Goal: Ask a question

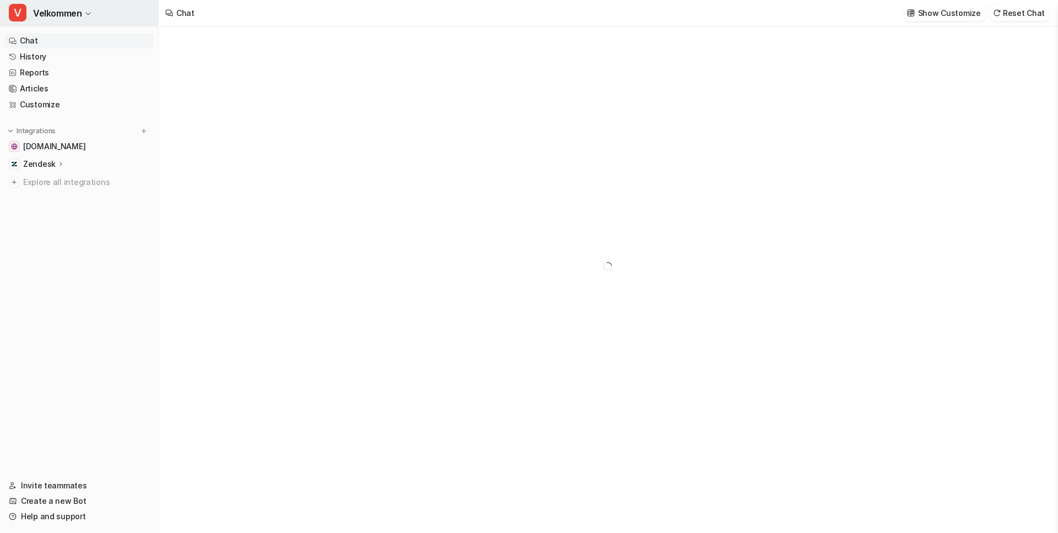
type textarea "**********"
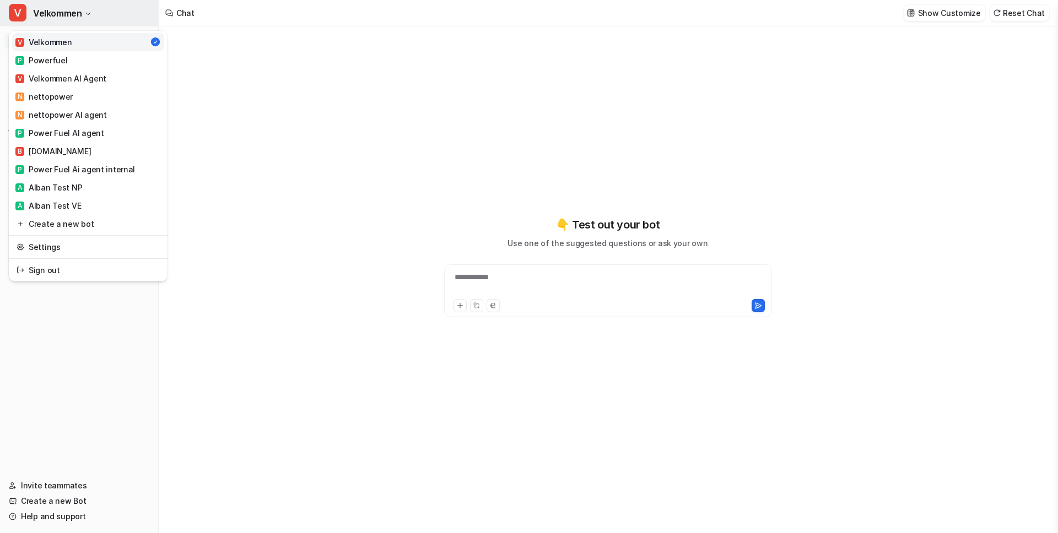
click at [92, 10] on button "V Velkommen" at bounding box center [79, 13] width 158 height 26
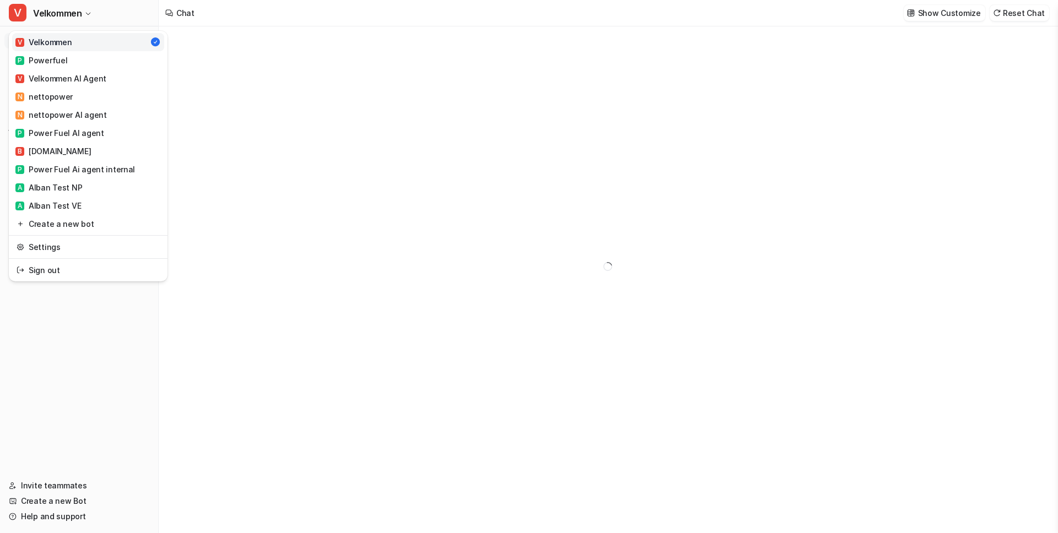
click at [152, 368] on div "V Velkommen V Velkommen P Powerfuel V Velkommen AI Agent N nettopower N nettopo…" at bounding box center [79, 266] width 159 height 533
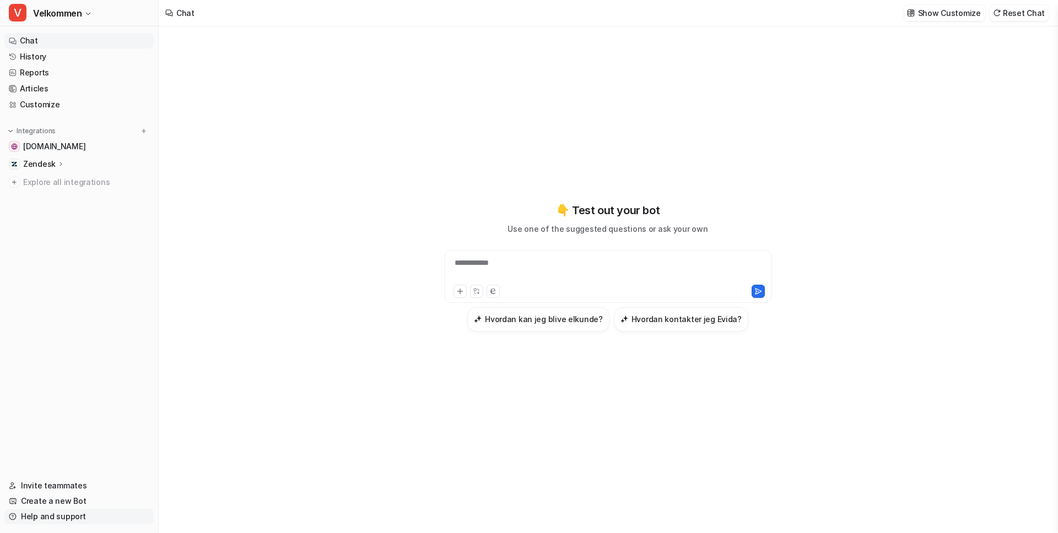
click at [44, 519] on link "Help and support" at bounding box center [78, 516] width 149 height 15
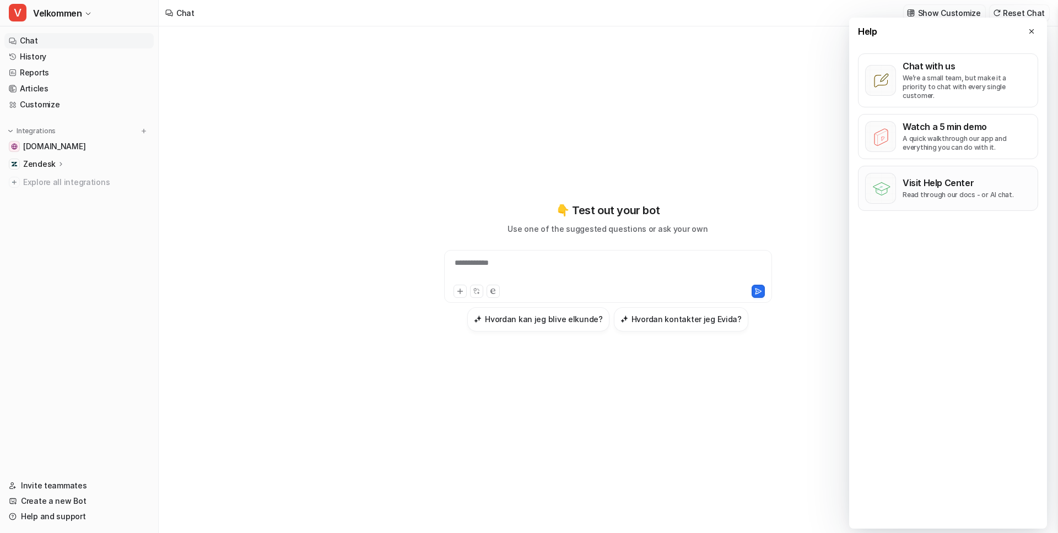
click at [927, 191] on p "Read through our docs - or AI chat." at bounding box center [958, 195] width 111 height 9
click at [57, 19] on span "Velkommen" at bounding box center [57, 13] width 48 height 15
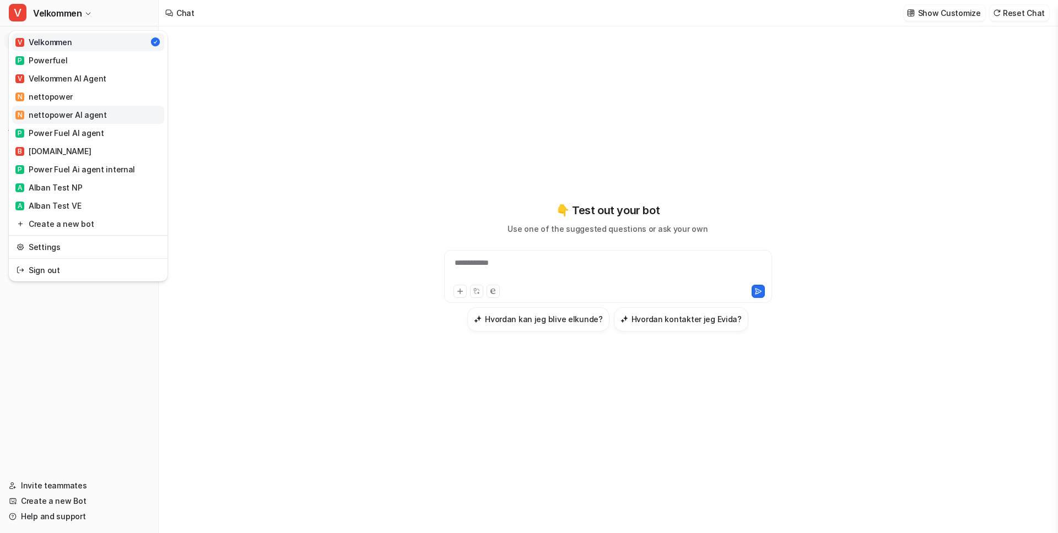
click at [64, 115] on div "N nettopower AI agent" at bounding box center [60, 115] width 91 height 12
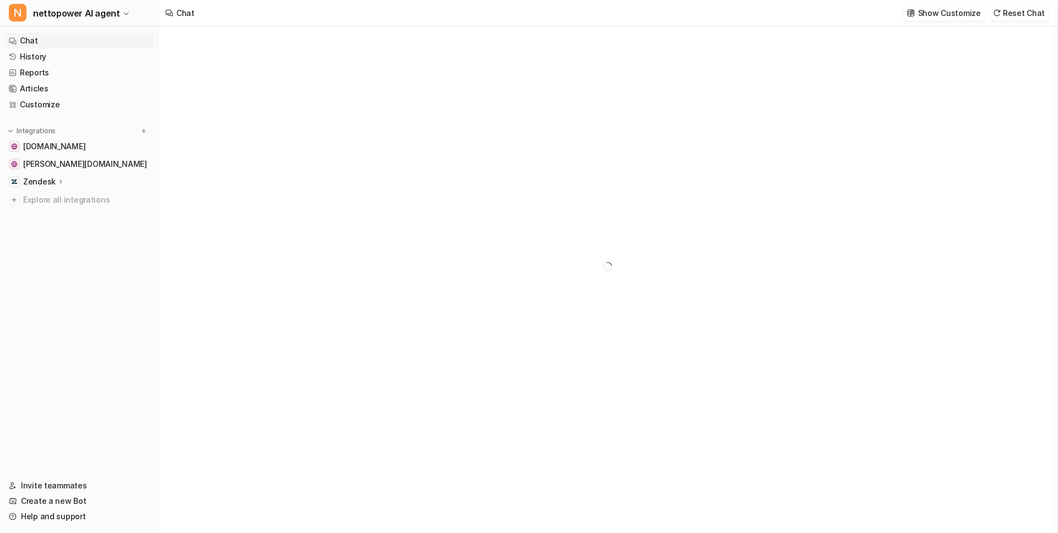
type textarea "**********"
click at [936, 13] on p "Show Customize" at bounding box center [949, 13] width 63 height 12
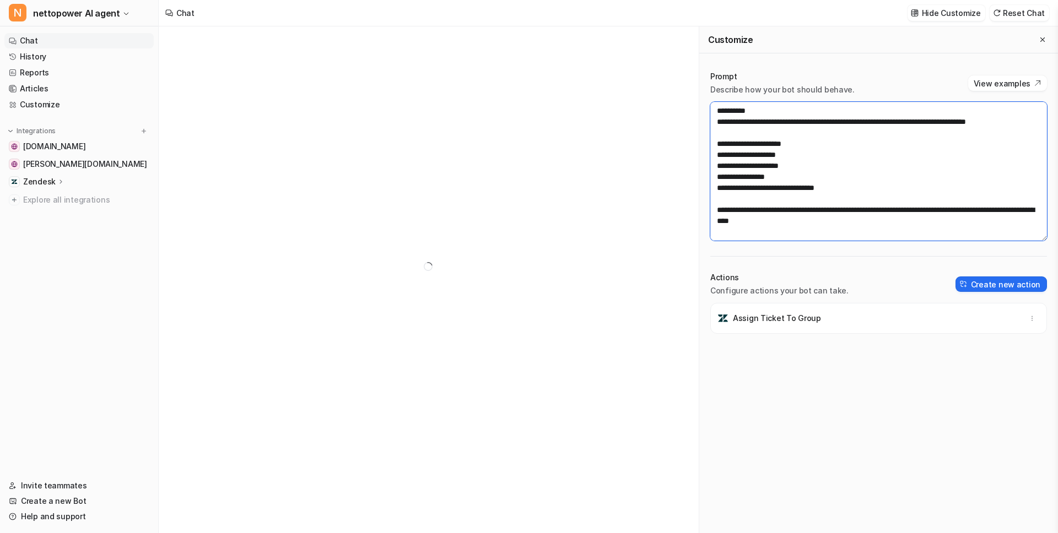
click at [888, 198] on textarea at bounding box center [878, 171] width 337 height 139
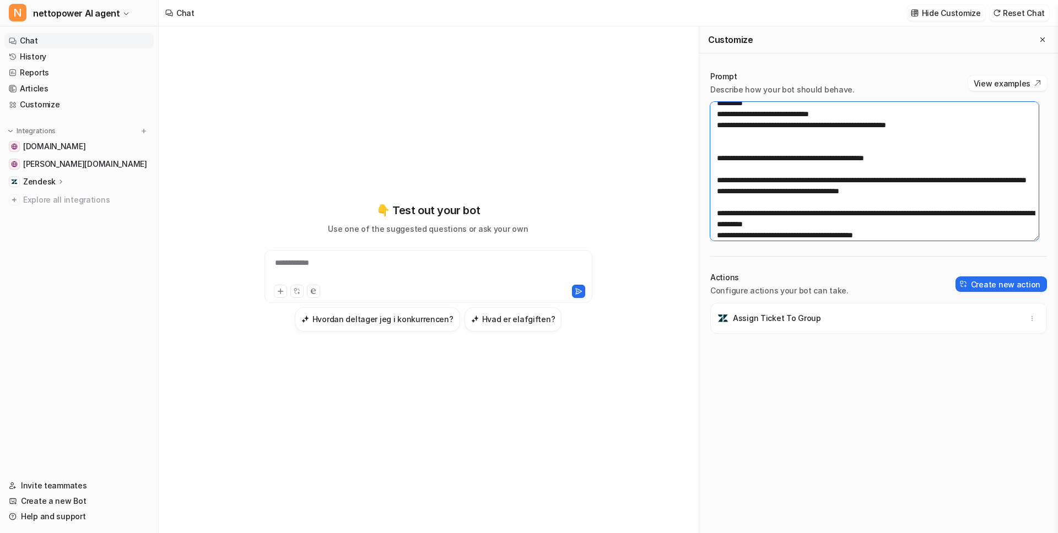
scroll to position [2154, 0]
